Goal: Manage account settings

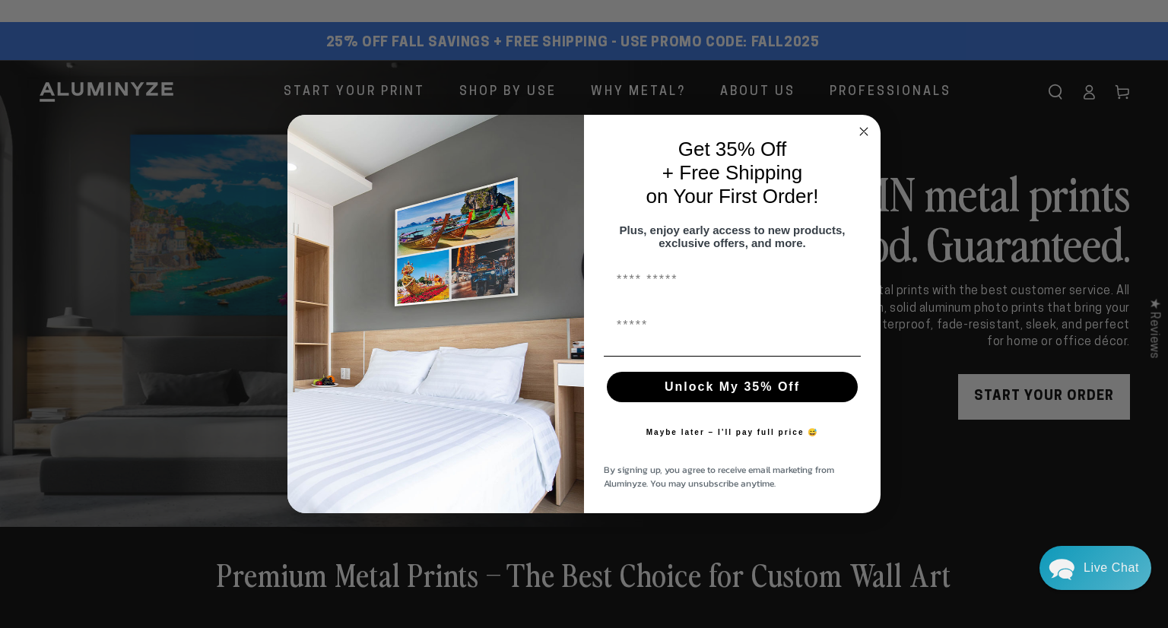
click at [864, 128] on icon "Close dialog" at bounding box center [864, 132] width 8 height 8
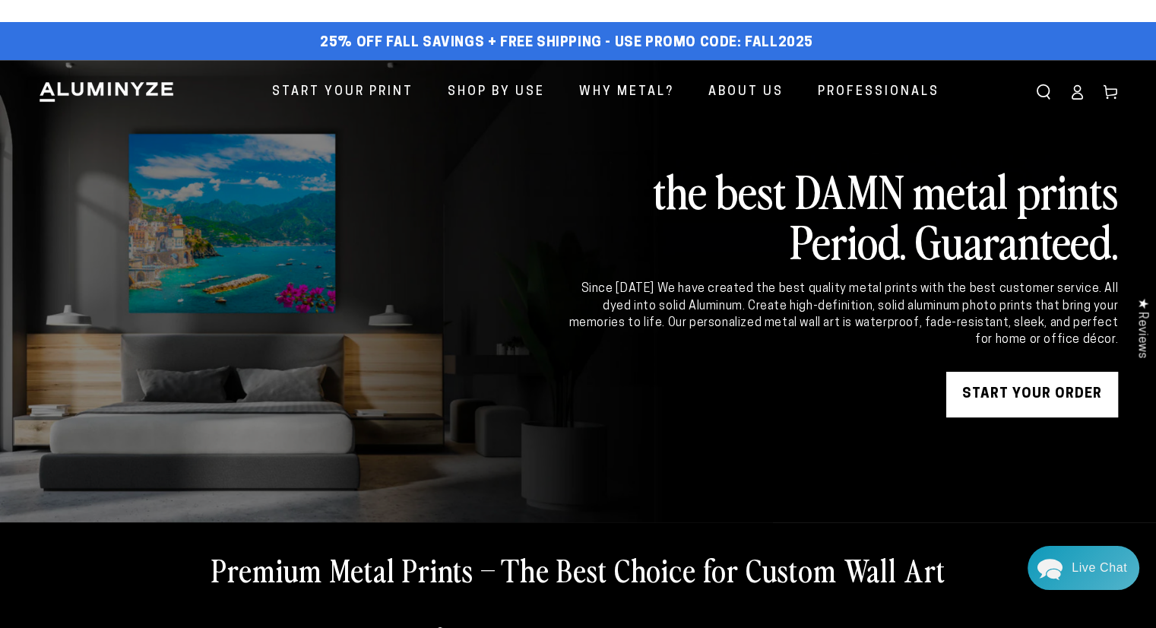
click at [1077, 92] on ellipse at bounding box center [1077, 89] width 6 height 6
